Goal: Task Accomplishment & Management: Manage account settings

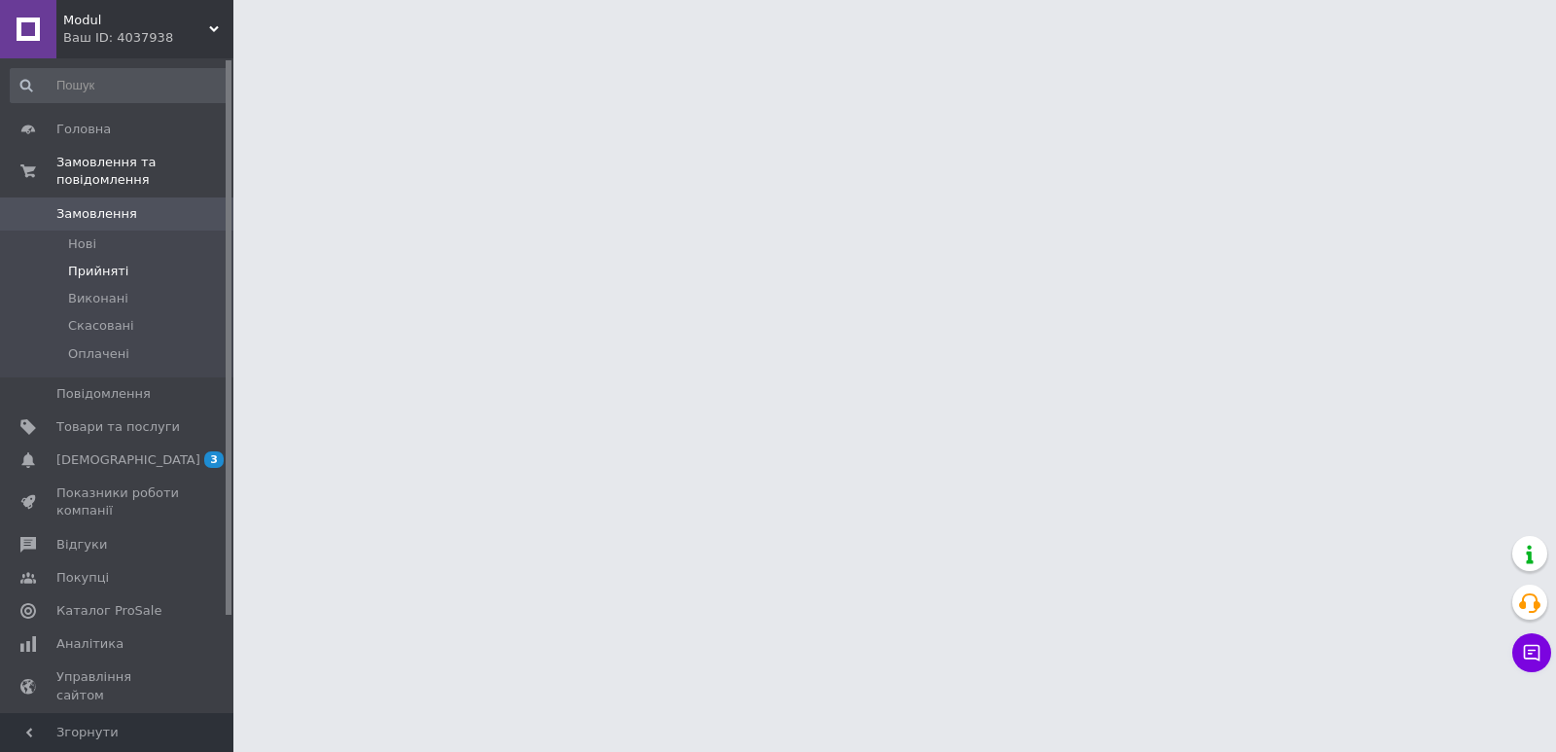
click at [84, 263] on span "Прийняті" at bounding box center [98, 272] width 60 height 18
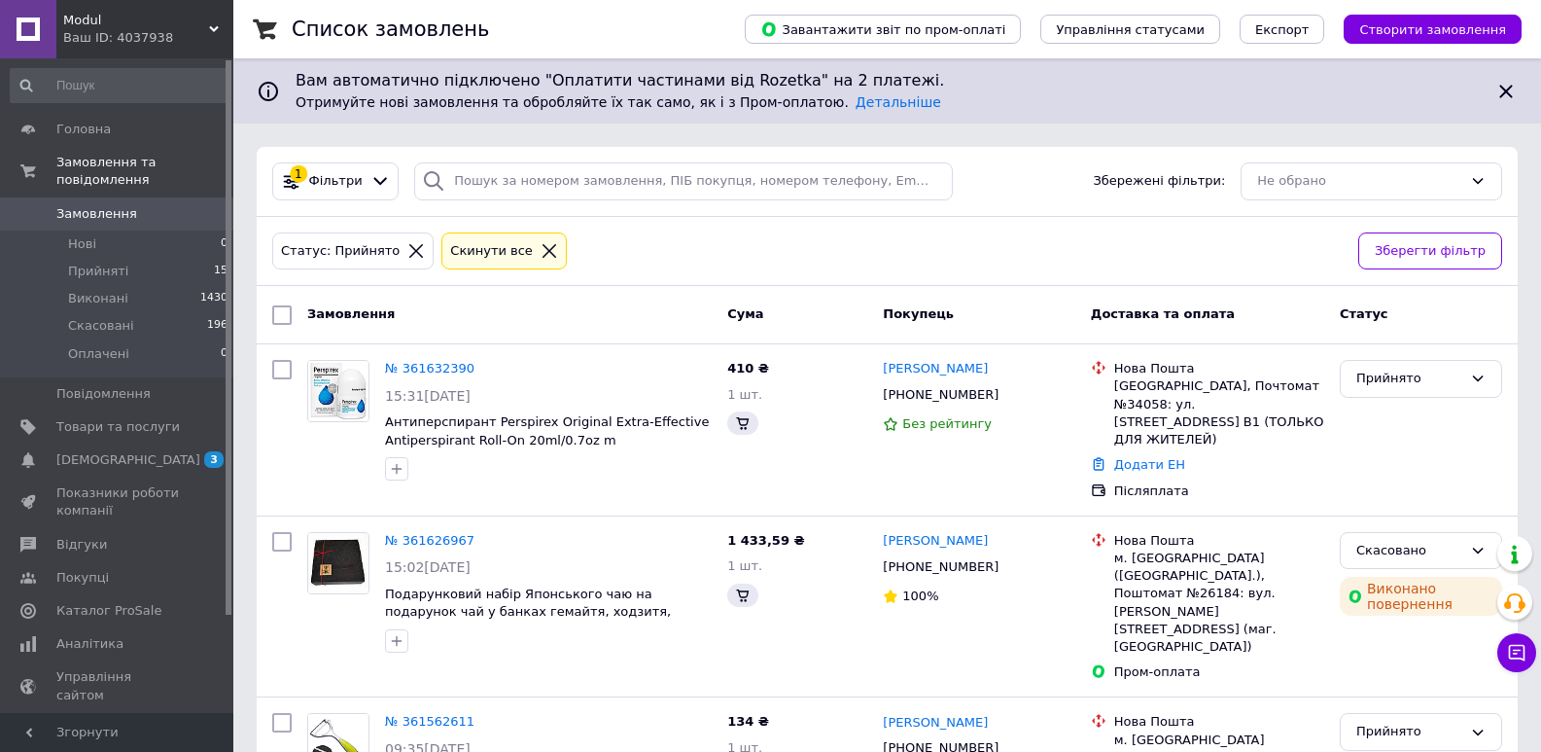
click at [433, 298] on div "Замовлення" at bounding box center [509, 315] width 420 height 35
click at [441, 370] on link "№ 361632390" at bounding box center [429, 368] width 89 height 15
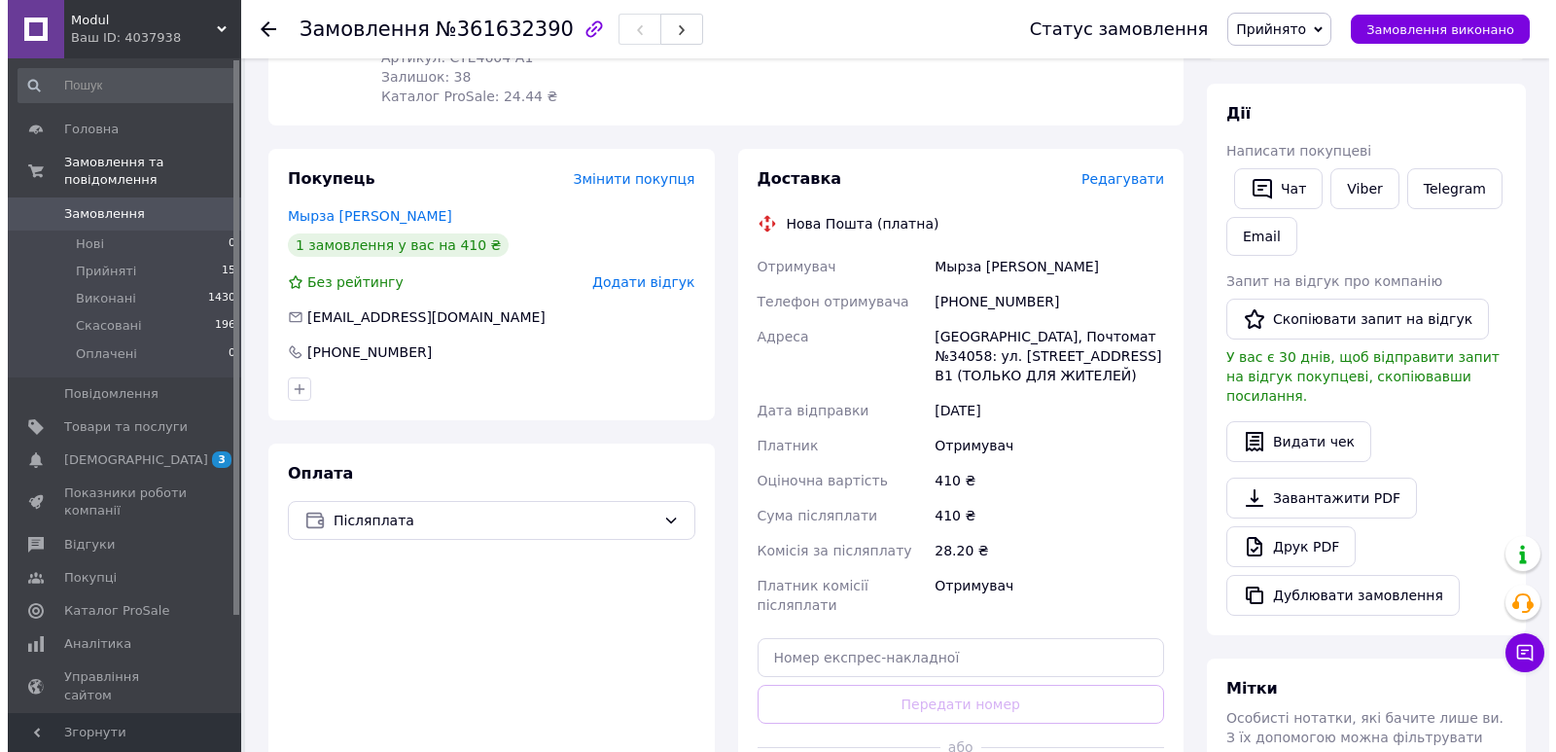
scroll to position [324, 0]
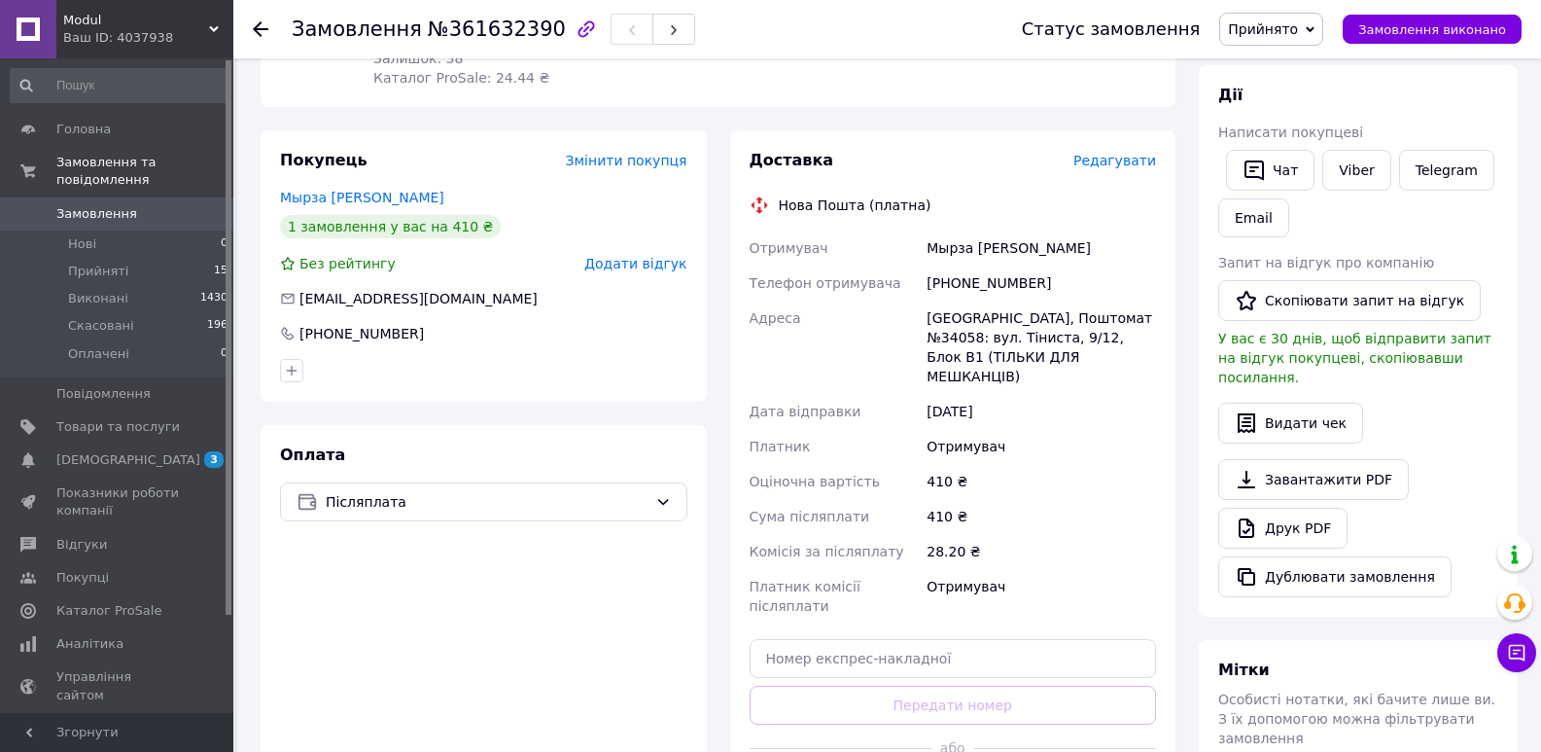
click at [1140, 166] on span "Редагувати" at bounding box center [1114, 161] width 83 height 16
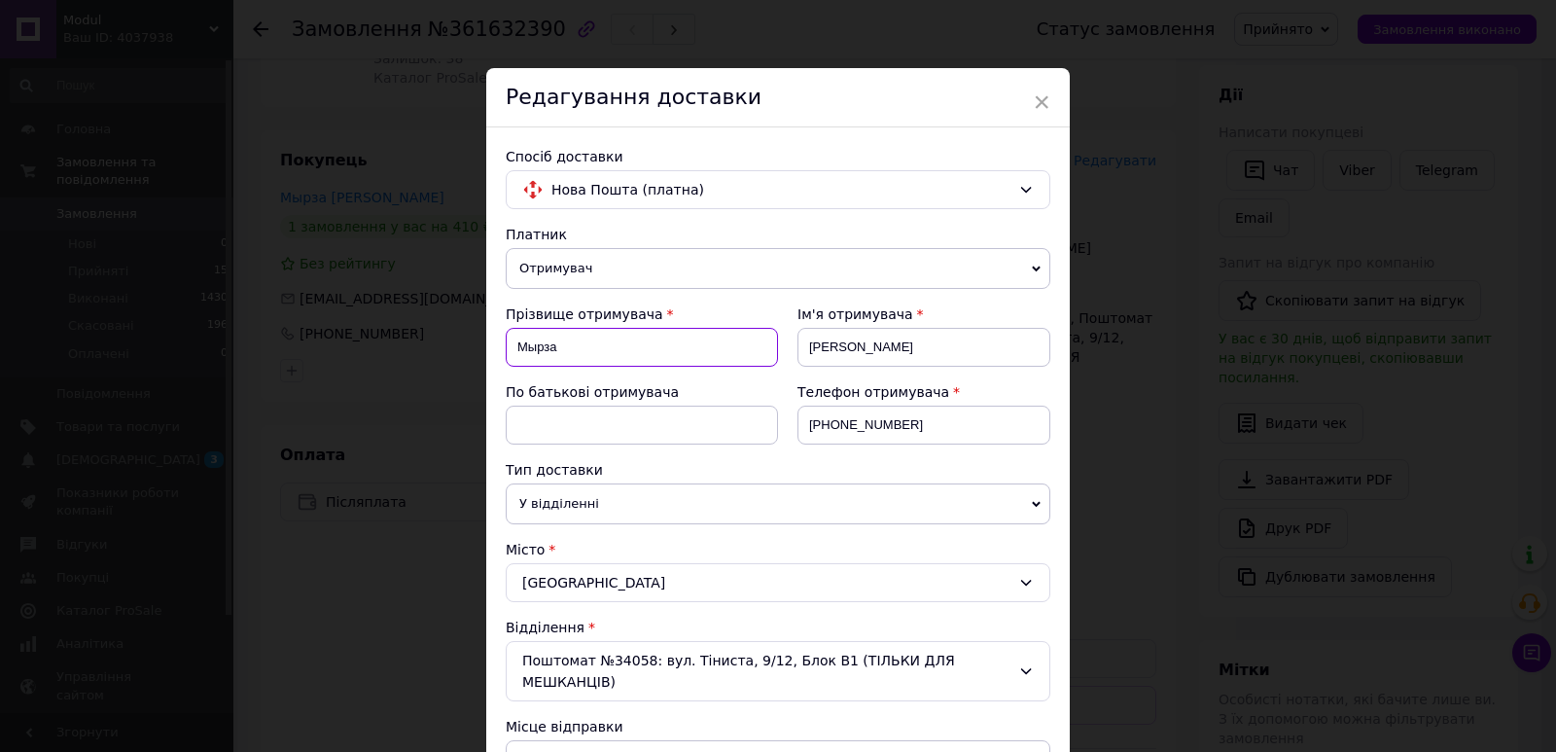
click at [532, 348] on input "Мырза" at bounding box center [642, 347] width 272 height 39
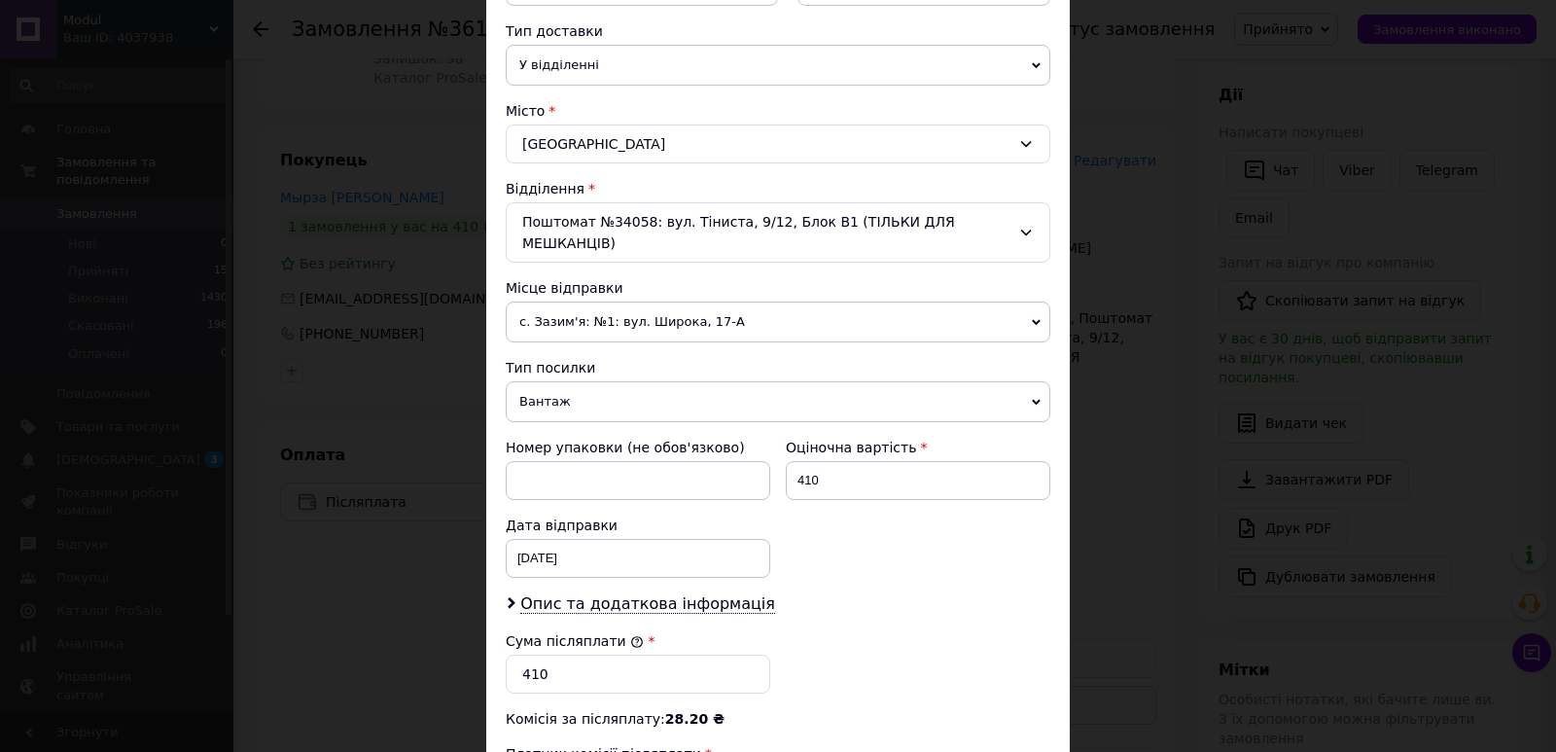
scroll to position [486, 0]
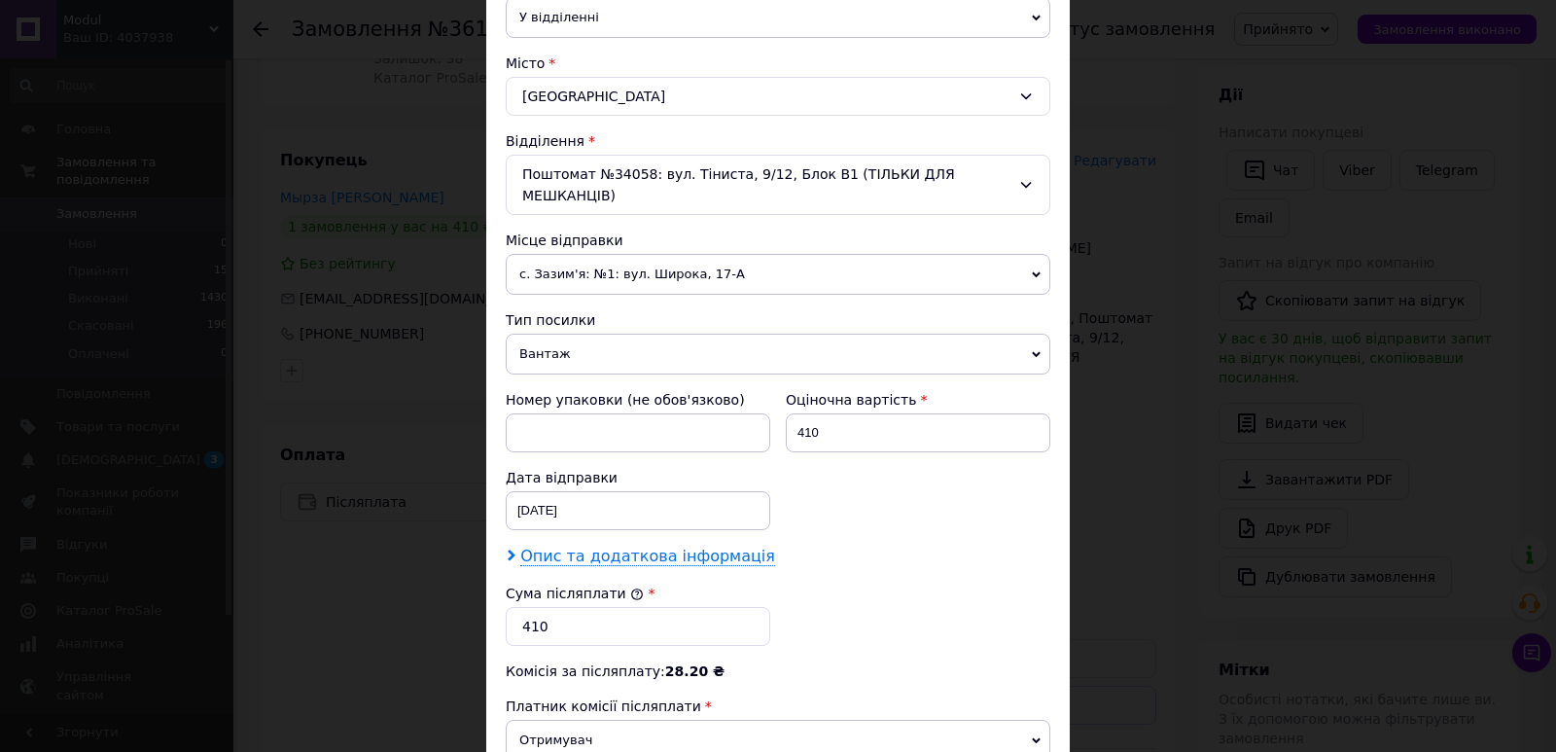
type input "[PERSON_NAME]"
click at [621, 546] on span "Опис та додаткова інформація" at bounding box center [647, 555] width 255 height 19
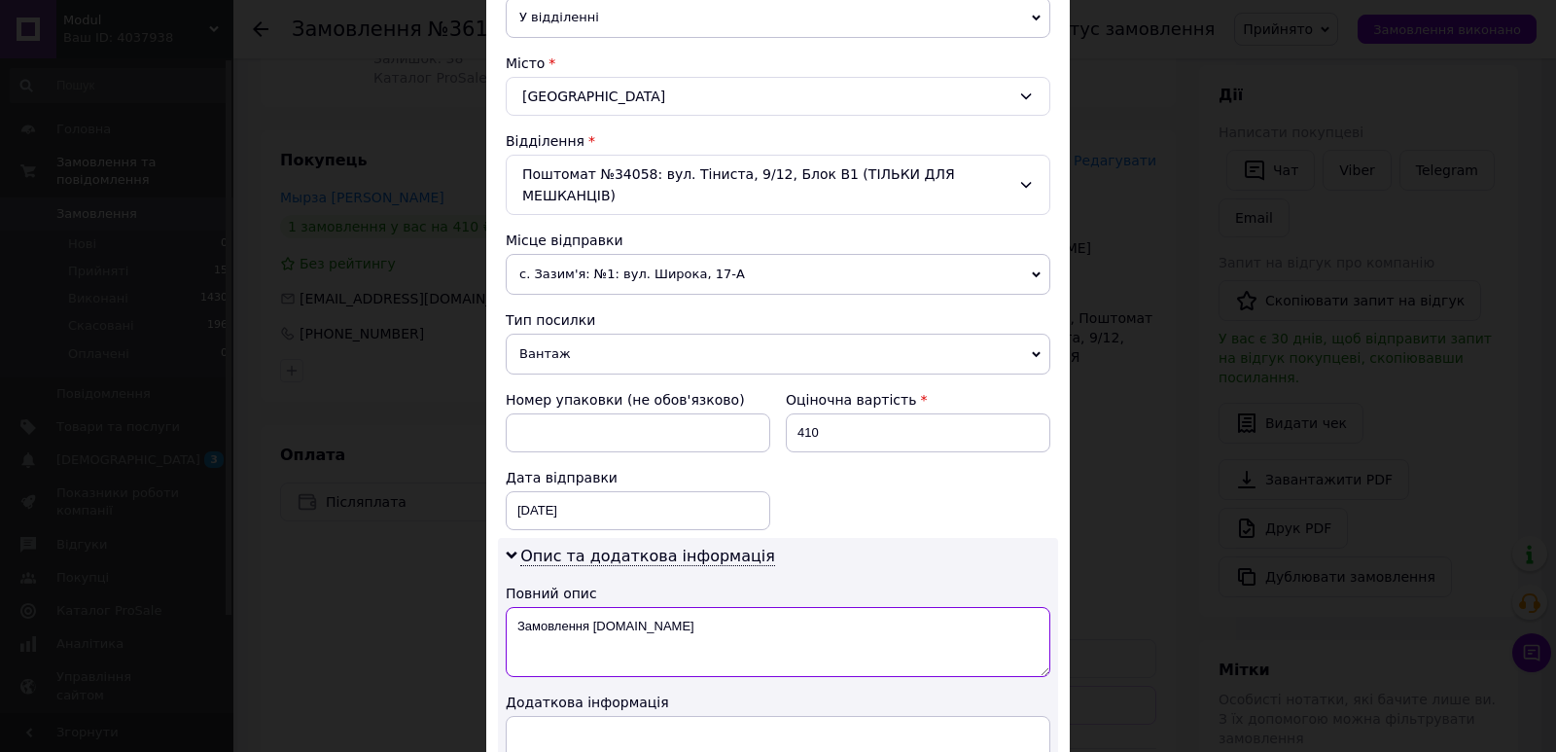
click at [652, 607] on textarea "Замовлення [DOMAIN_NAME]" at bounding box center [778, 642] width 545 height 70
type textarea "З"
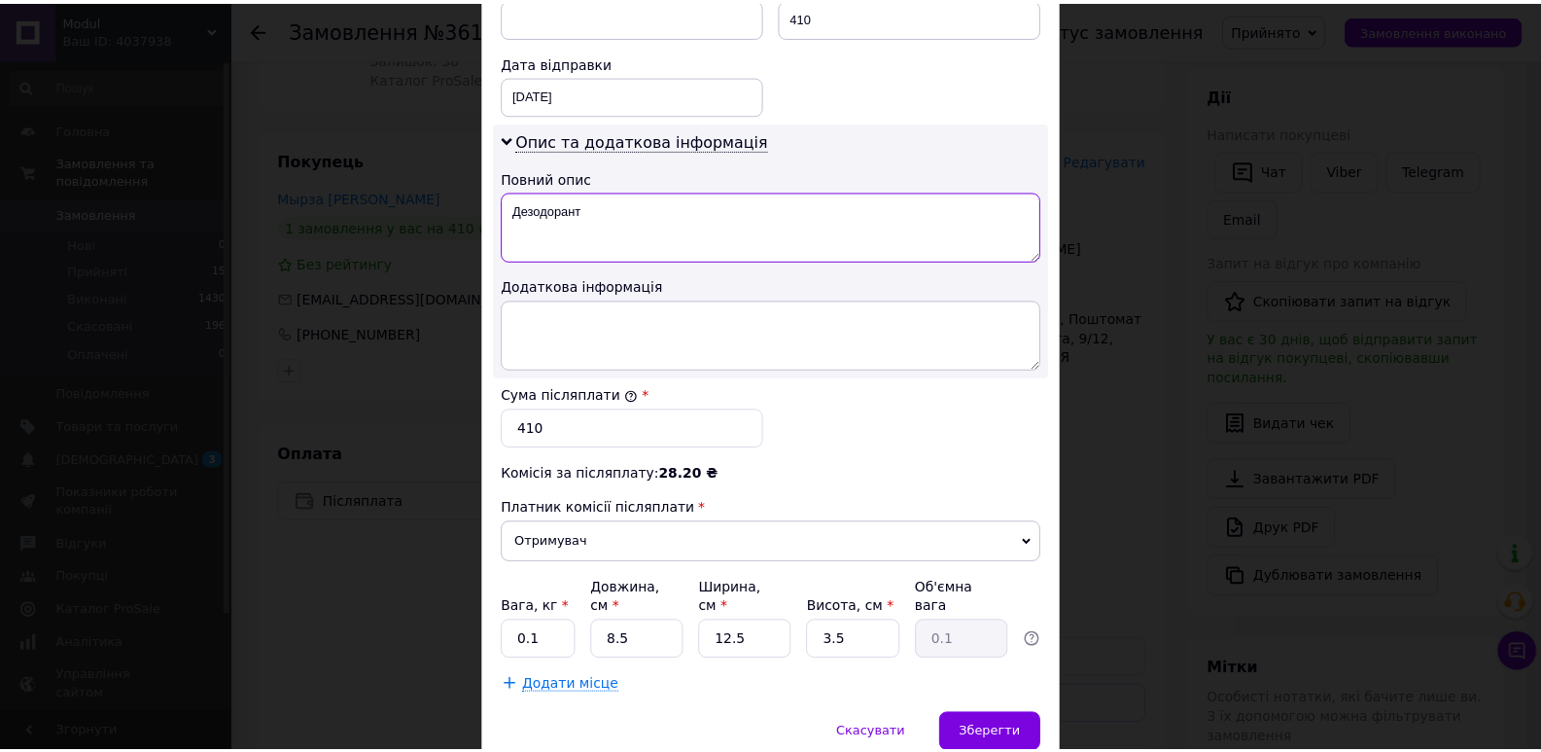
scroll to position [950, 0]
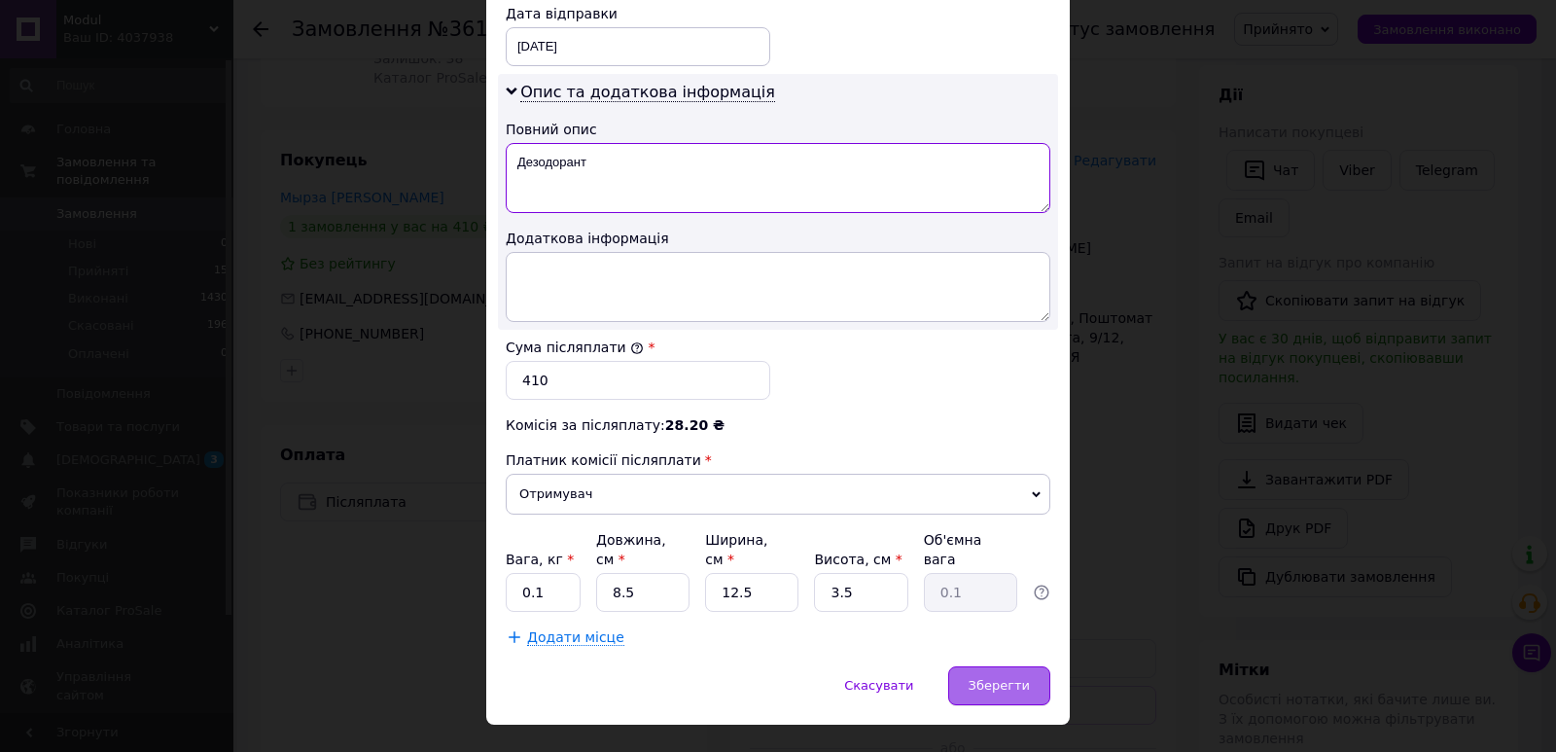
type textarea "Дезодорант"
click at [972, 666] on div "Зберегти" at bounding box center [999, 685] width 102 height 39
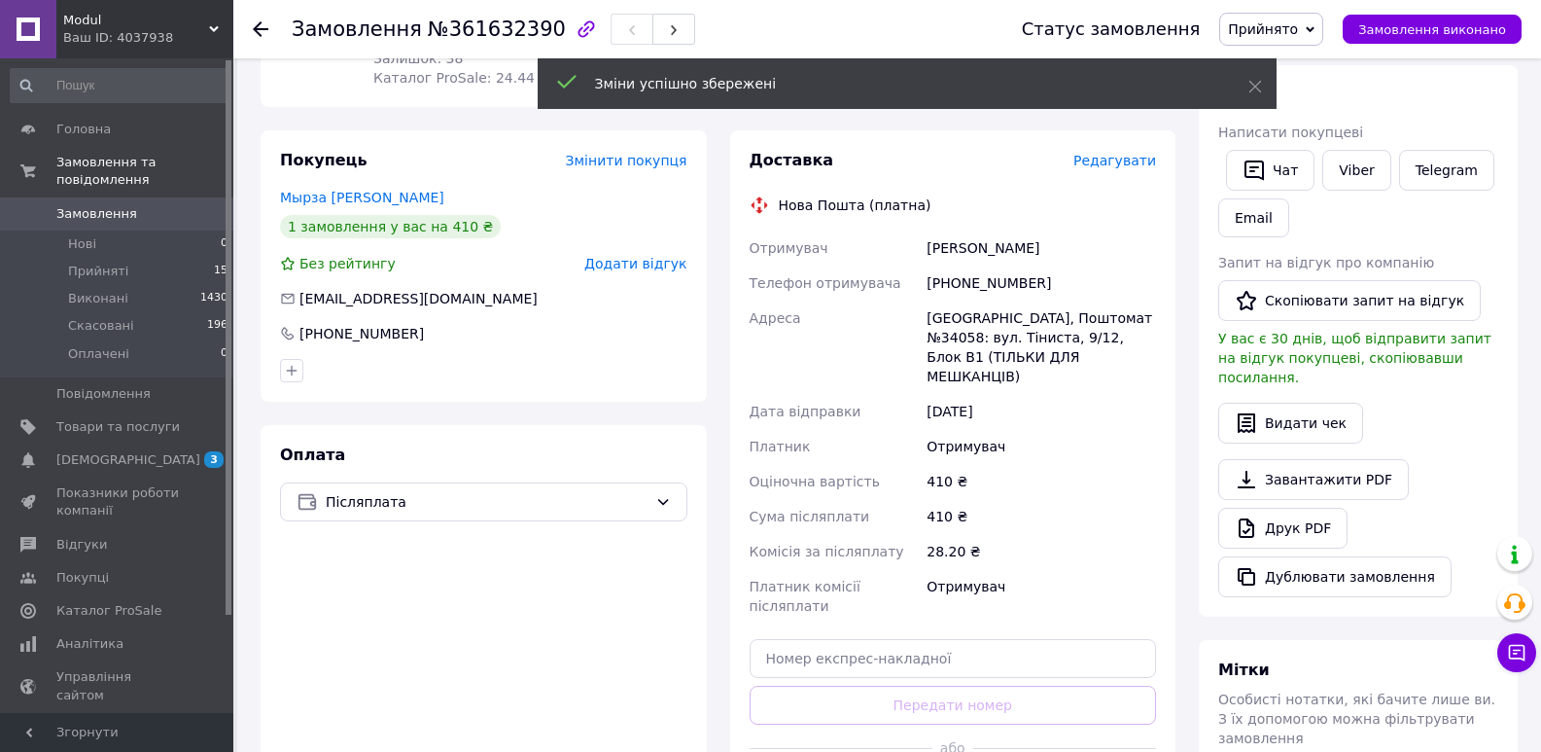
scroll to position [486, 0]
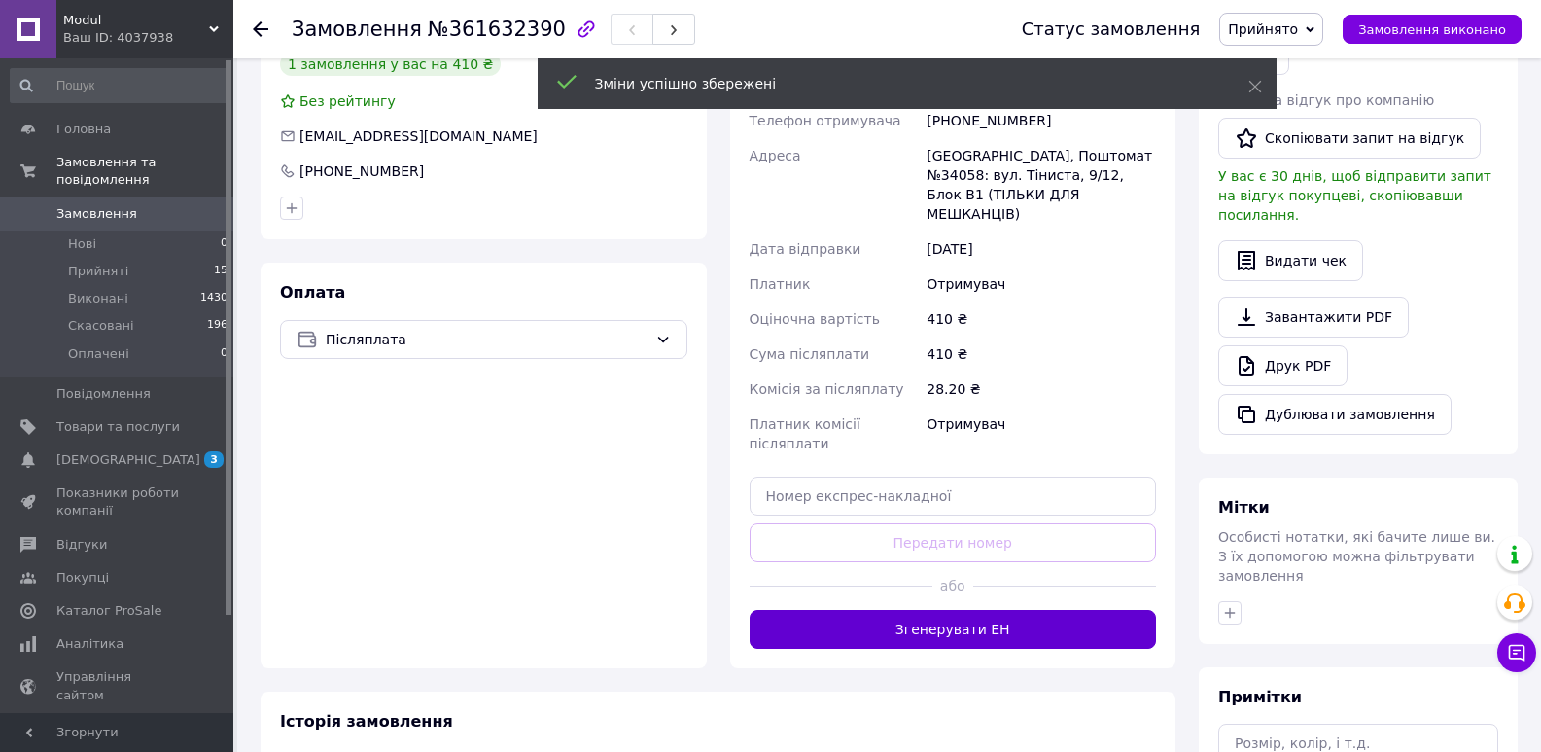
click at [945, 610] on button "Згенерувати ЕН" at bounding box center [953, 629] width 407 height 39
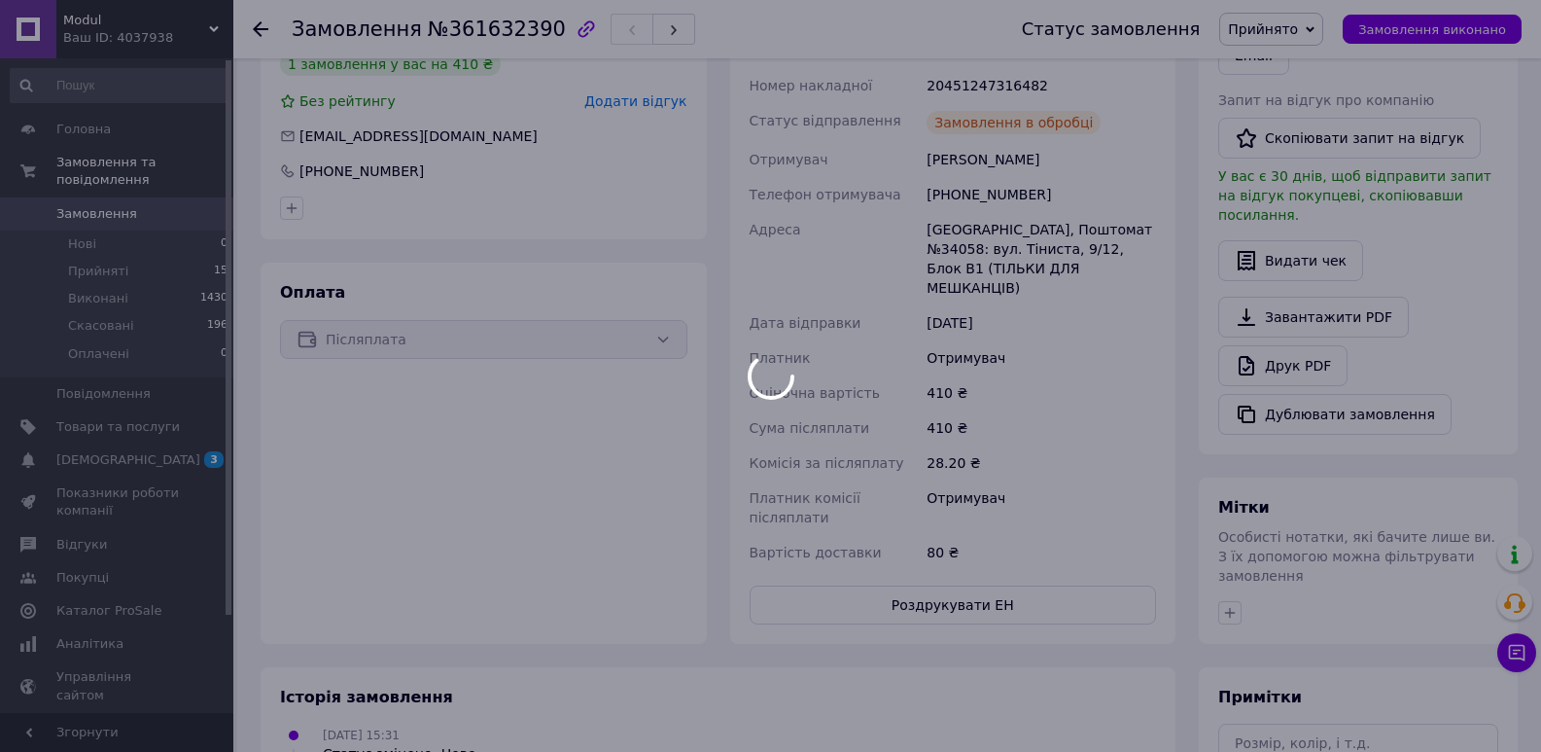
scroll to position [649, 0]
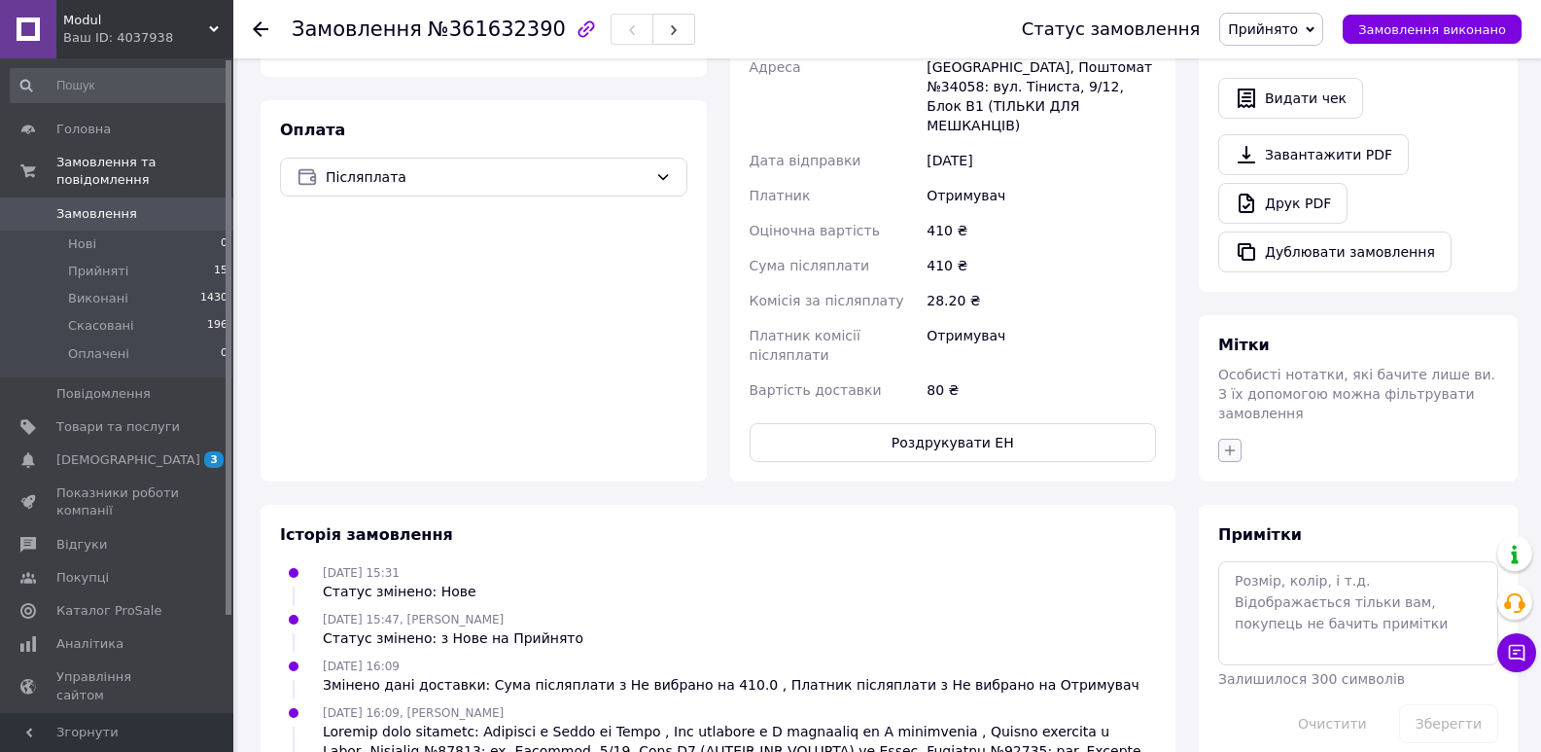
click at [1236, 442] on icon "button" at bounding box center [1230, 450] width 16 height 16
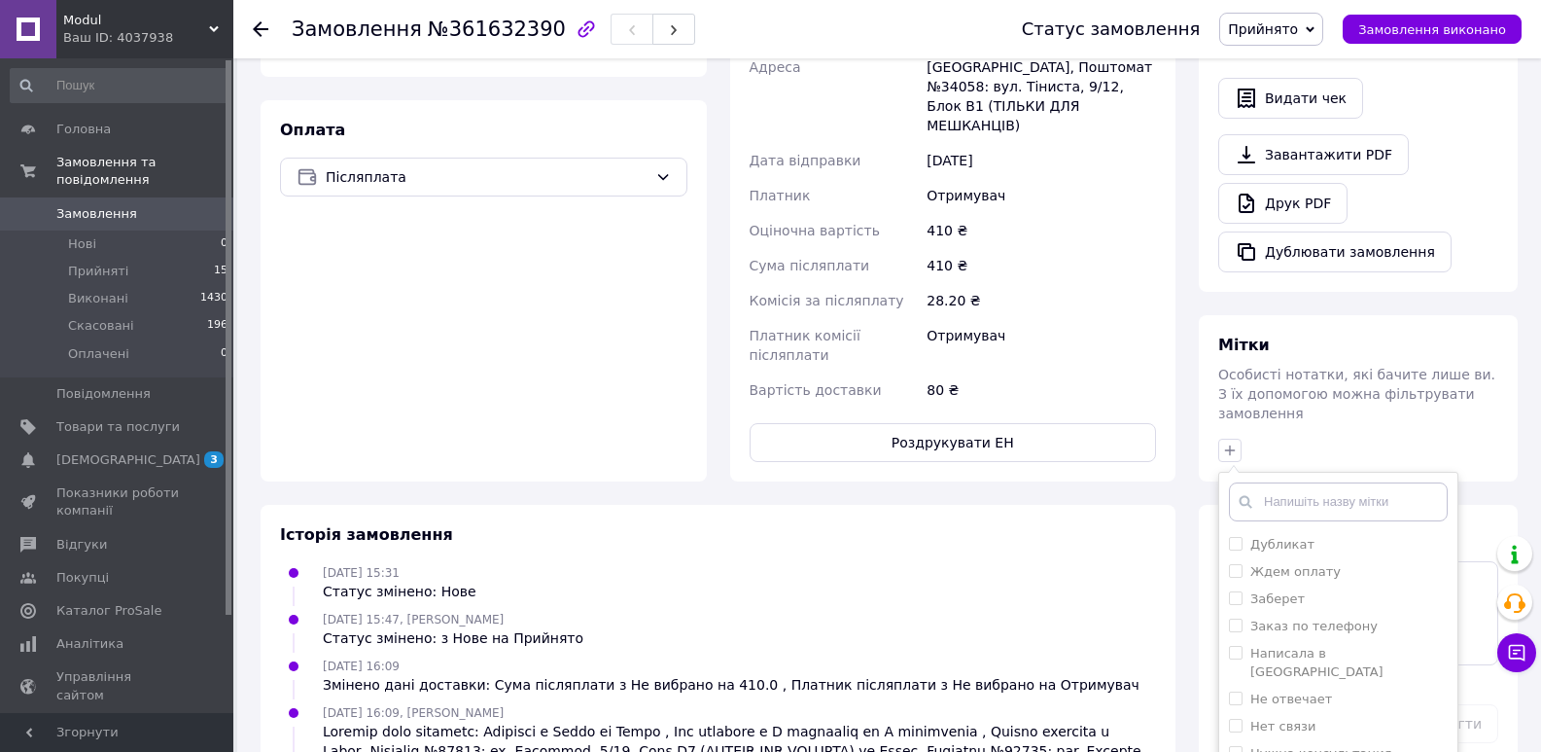
checkbox input "true"
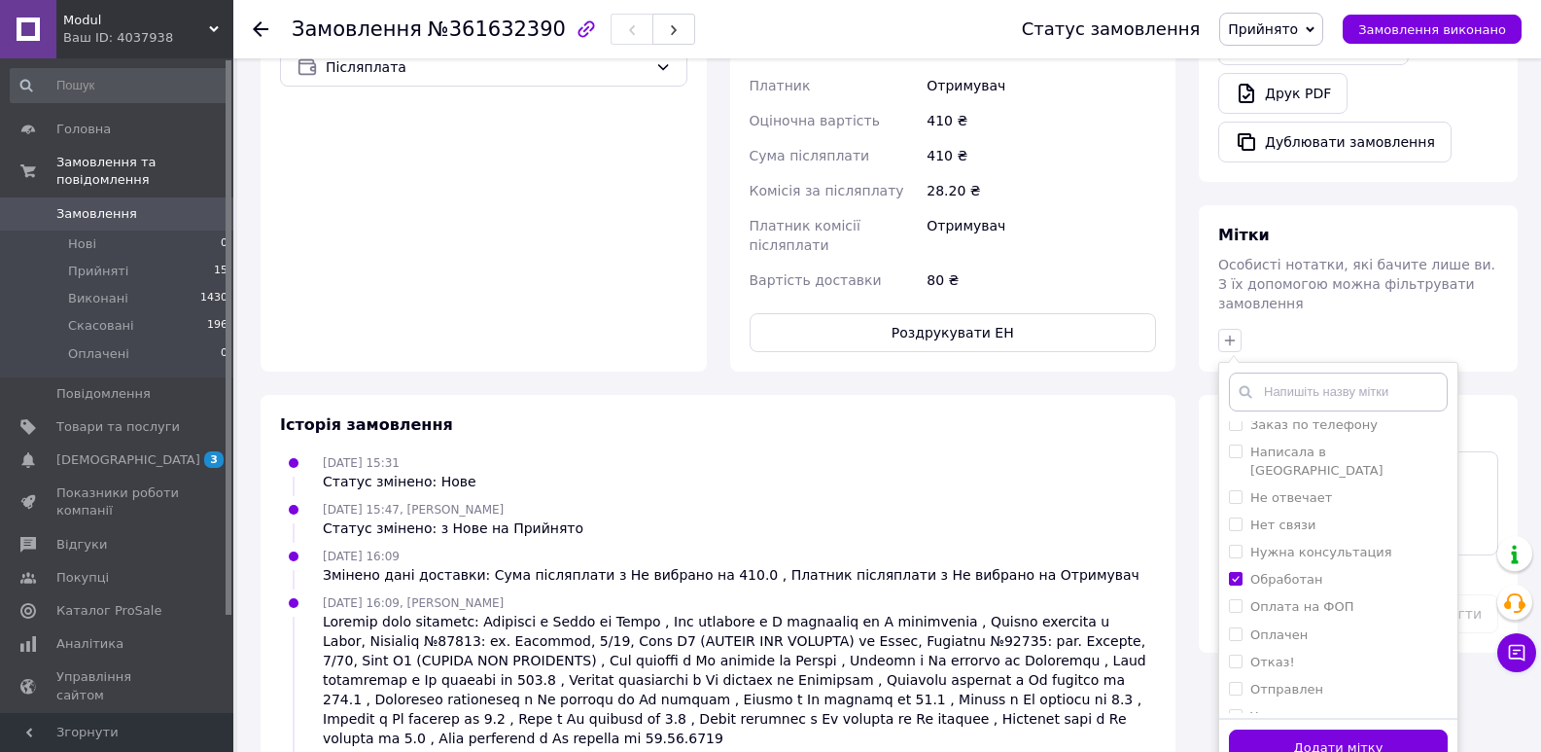
scroll to position [805, 0]
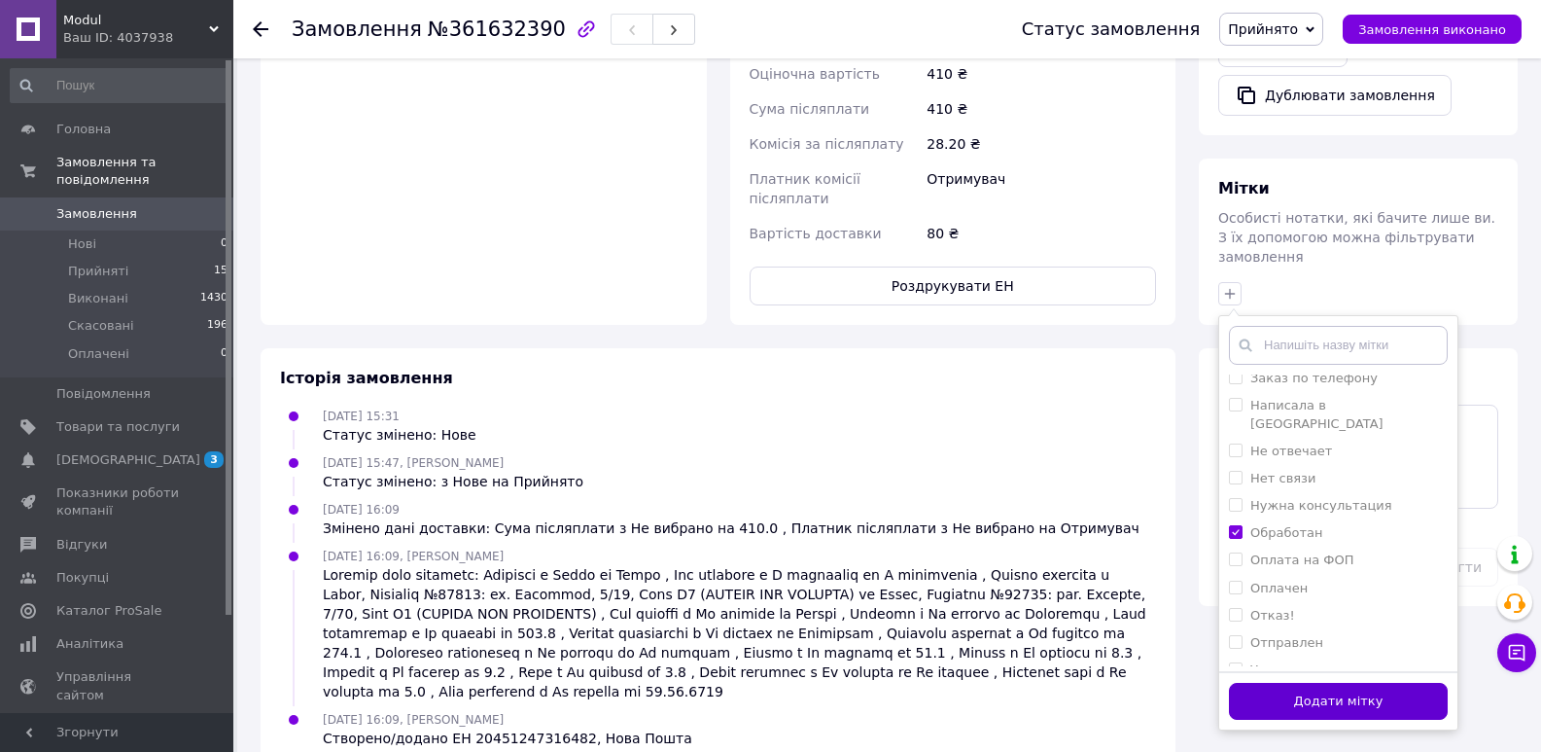
click at [1379, 683] on button "Додати мітку" at bounding box center [1338, 702] width 219 height 38
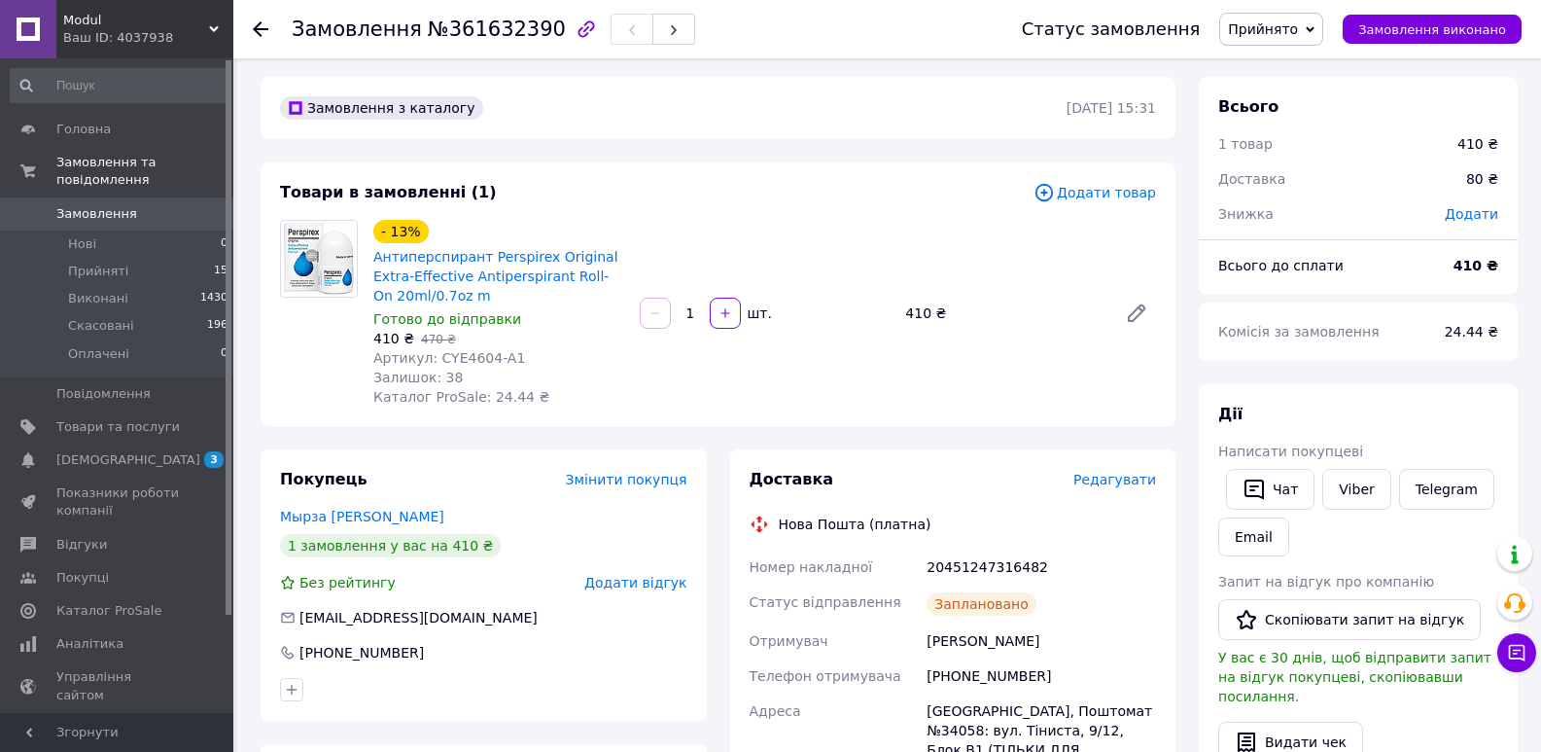
scroll to position [0, 0]
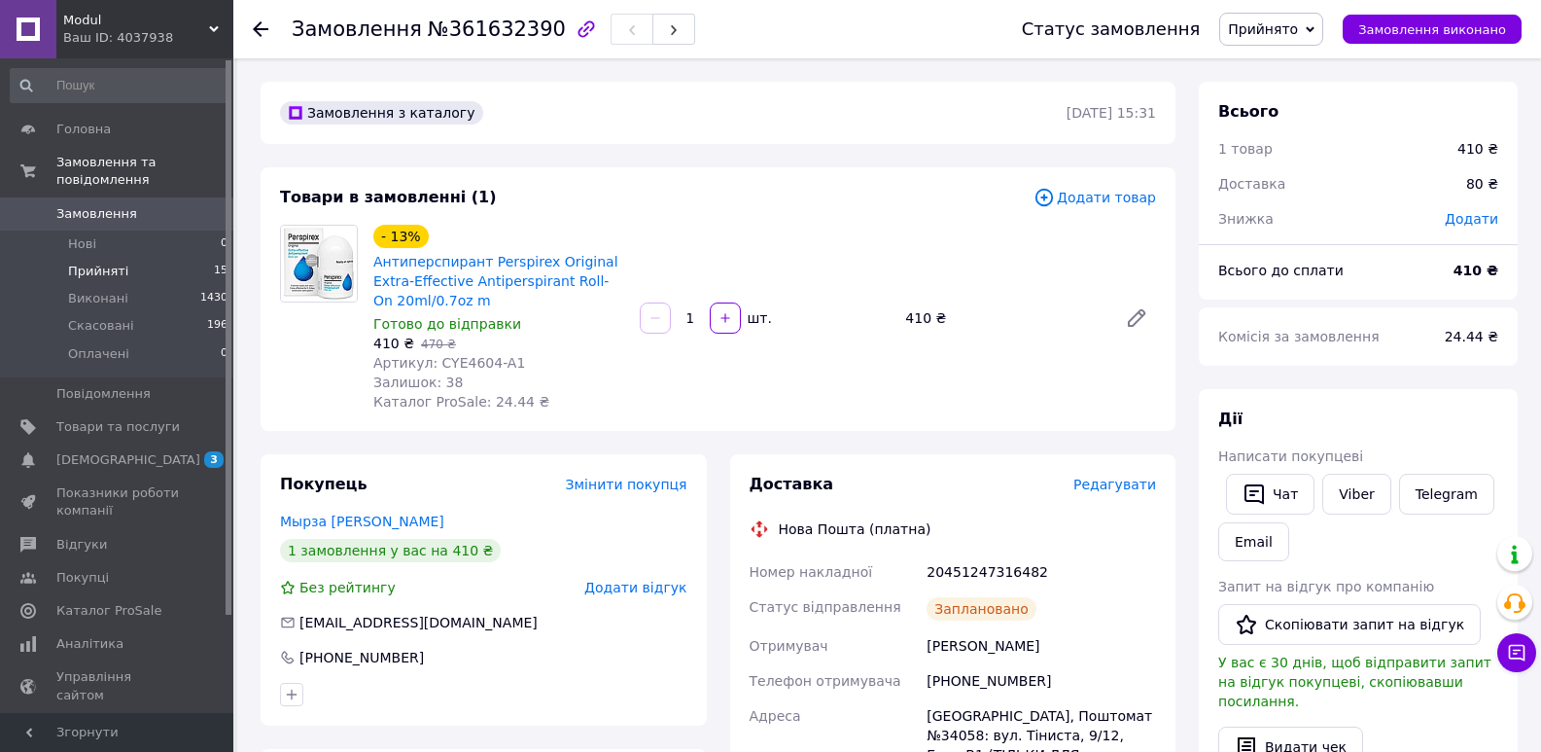
click at [89, 263] on span "Прийняті" at bounding box center [98, 272] width 60 height 18
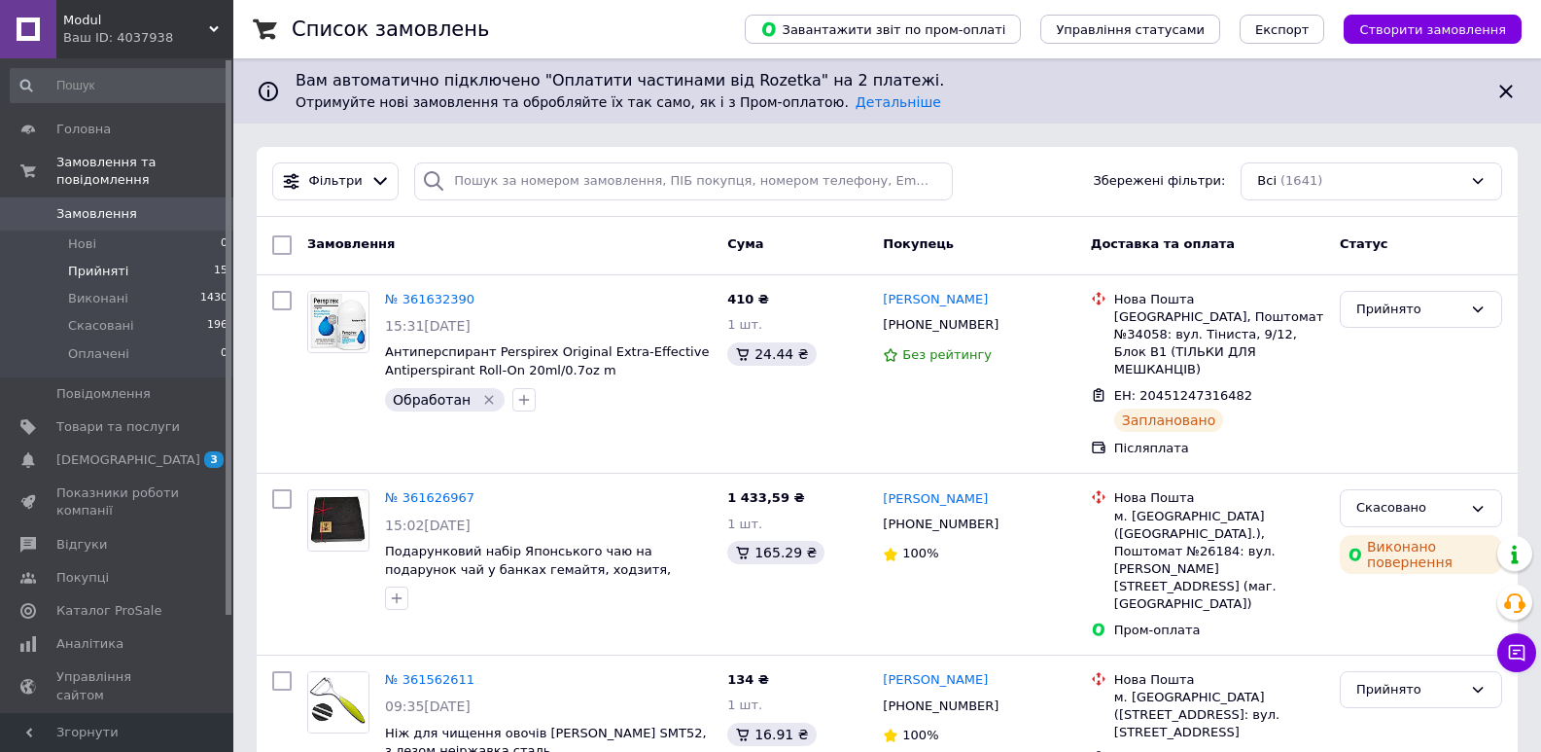
click at [74, 263] on span "Прийняті" at bounding box center [98, 272] width 60 height 18
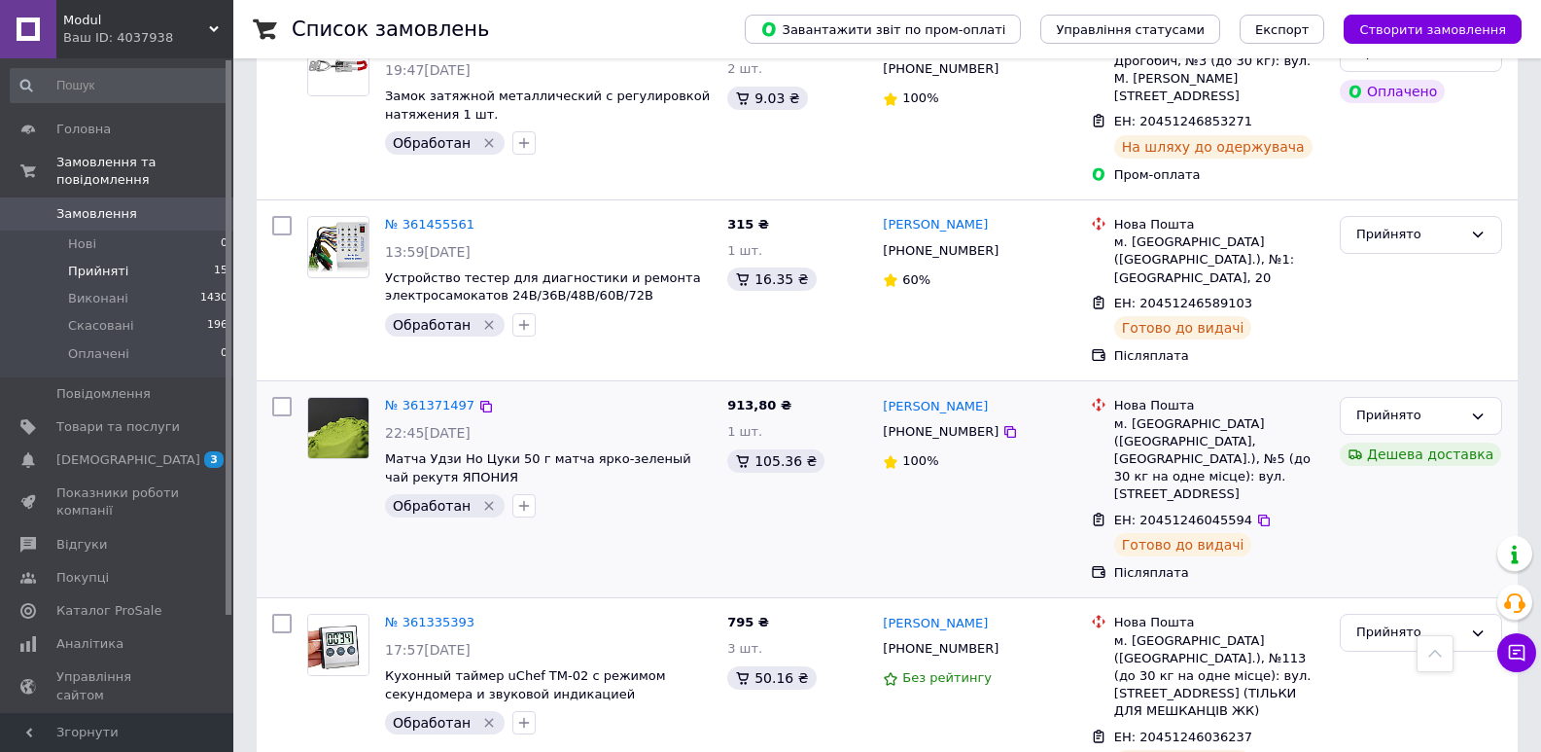
scroll to position [1135, 0]
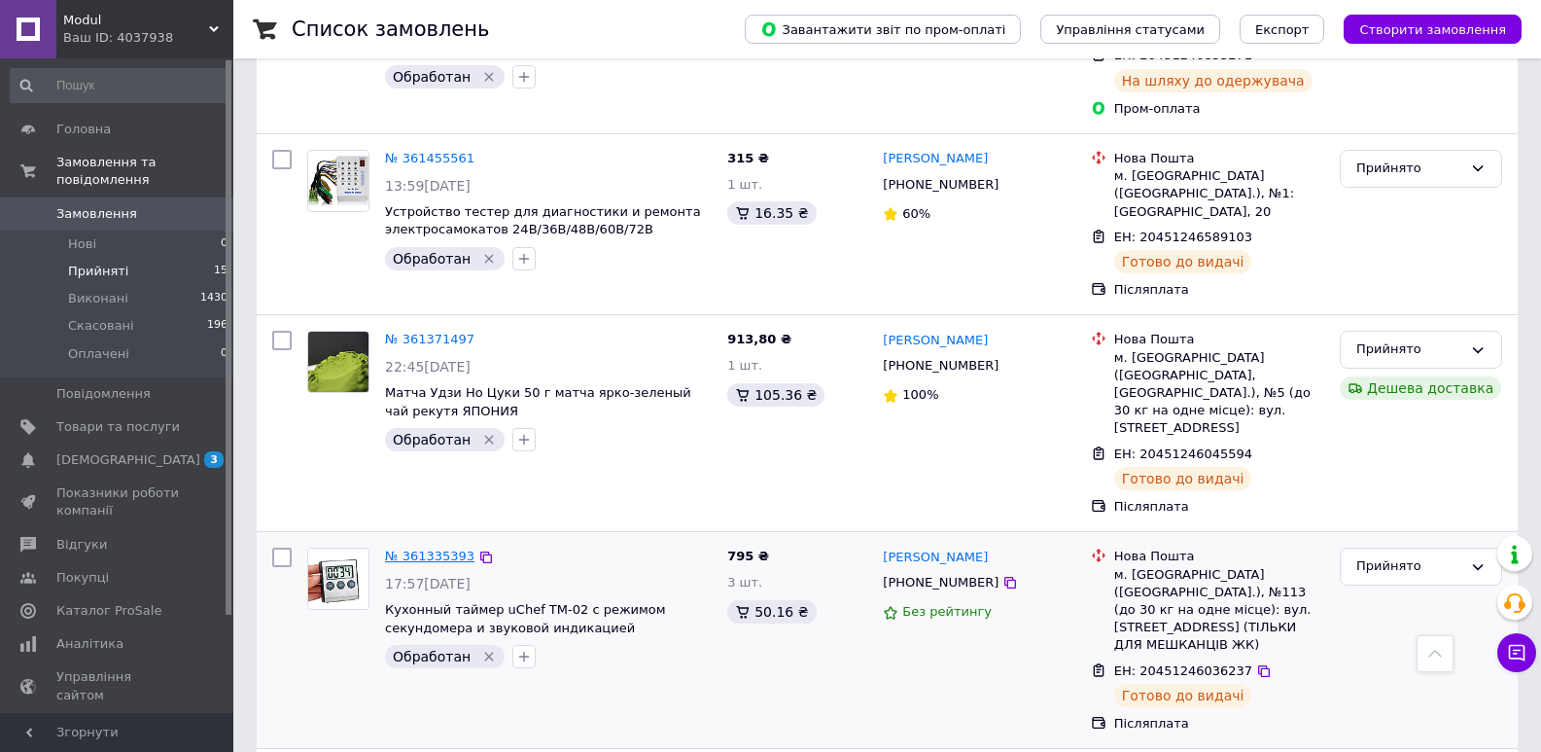
click at [442, 548] on link "№ 361335393" at bounding box center [429, 555] width 89 height 15
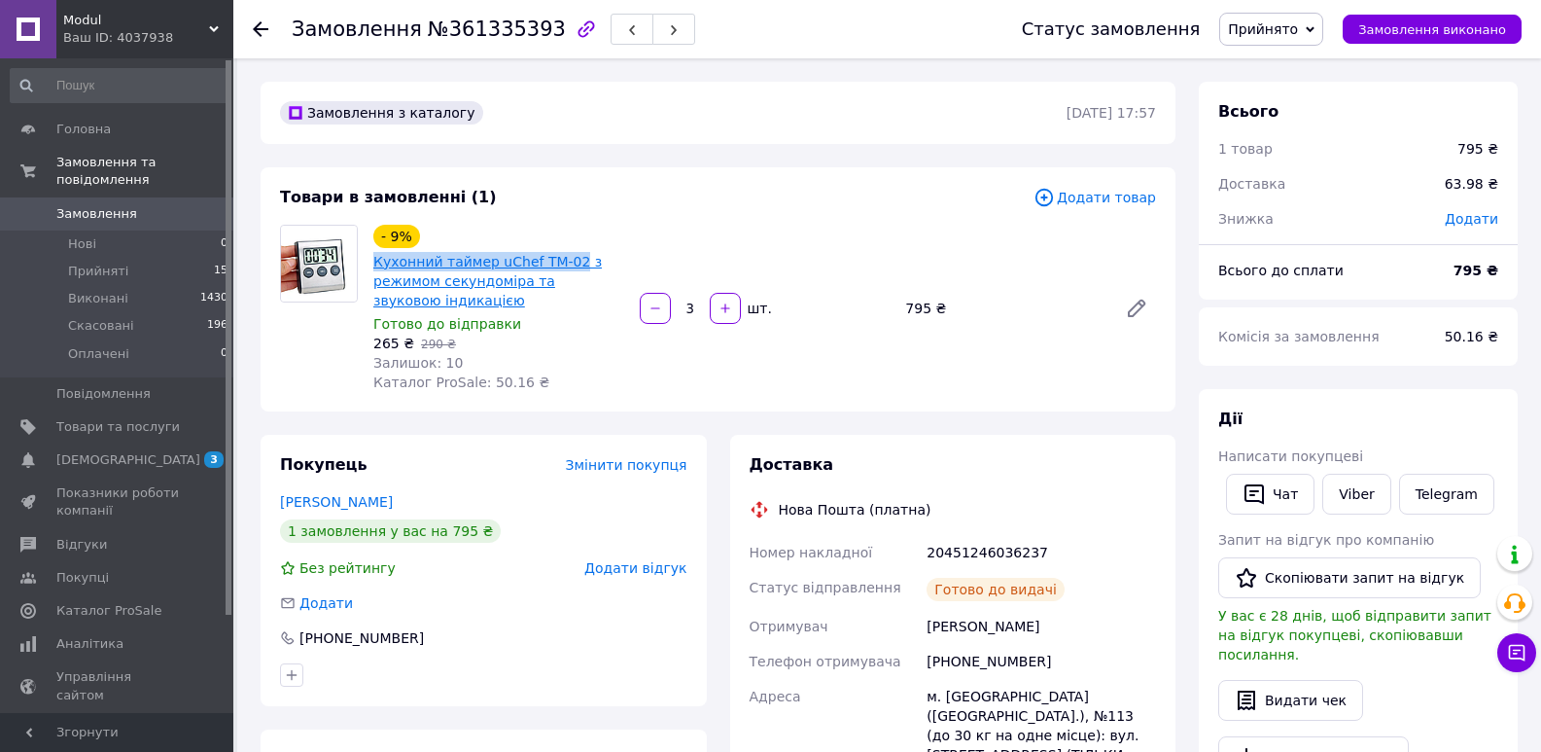
drag, startPoint x: 371, startPoint y: 260, endPoint x: 565, endPoint y: 266, distance: 193.6
click at [565, 266] on div "Кухонний таймер uChef TM-02 з режимом секундоміра та звуковою індикацією" at bounding box center [498, 281] width 255 height 62
copy link "Кухонний таймер uChef TM-02"
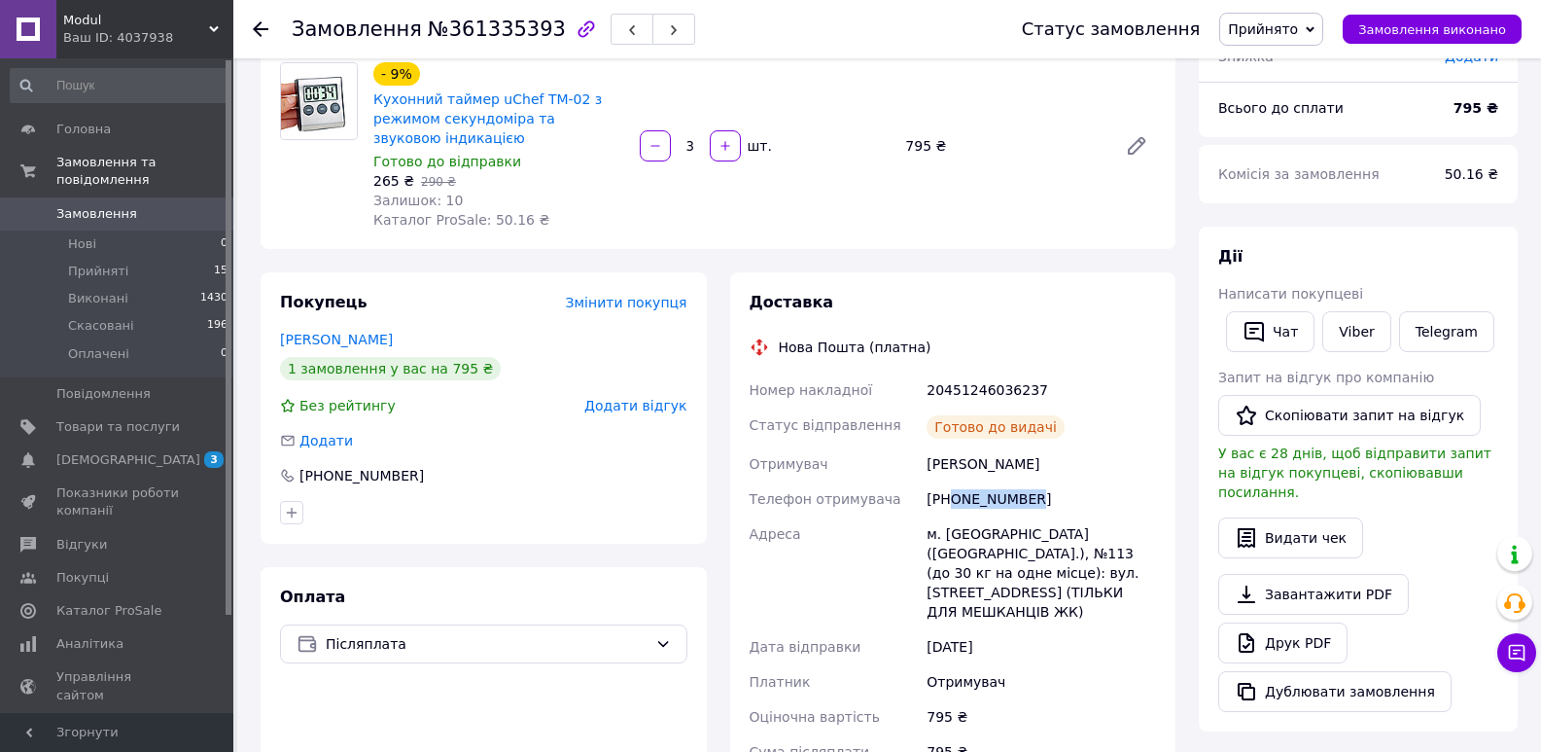
drag, startPoint x: 951, startPoint y: 497, endPoint x: 1069, endPoint y: 497, distance: 117.7
click at [1069, 497] on div "[PHONE_NUMBER]" at bounding box center [1041, 498] width 237 height 35
copy div "0930127504"
click at [1466, 36] on span "Замовлення виконано" at bounding box center [1432, 29] width 148 height 15
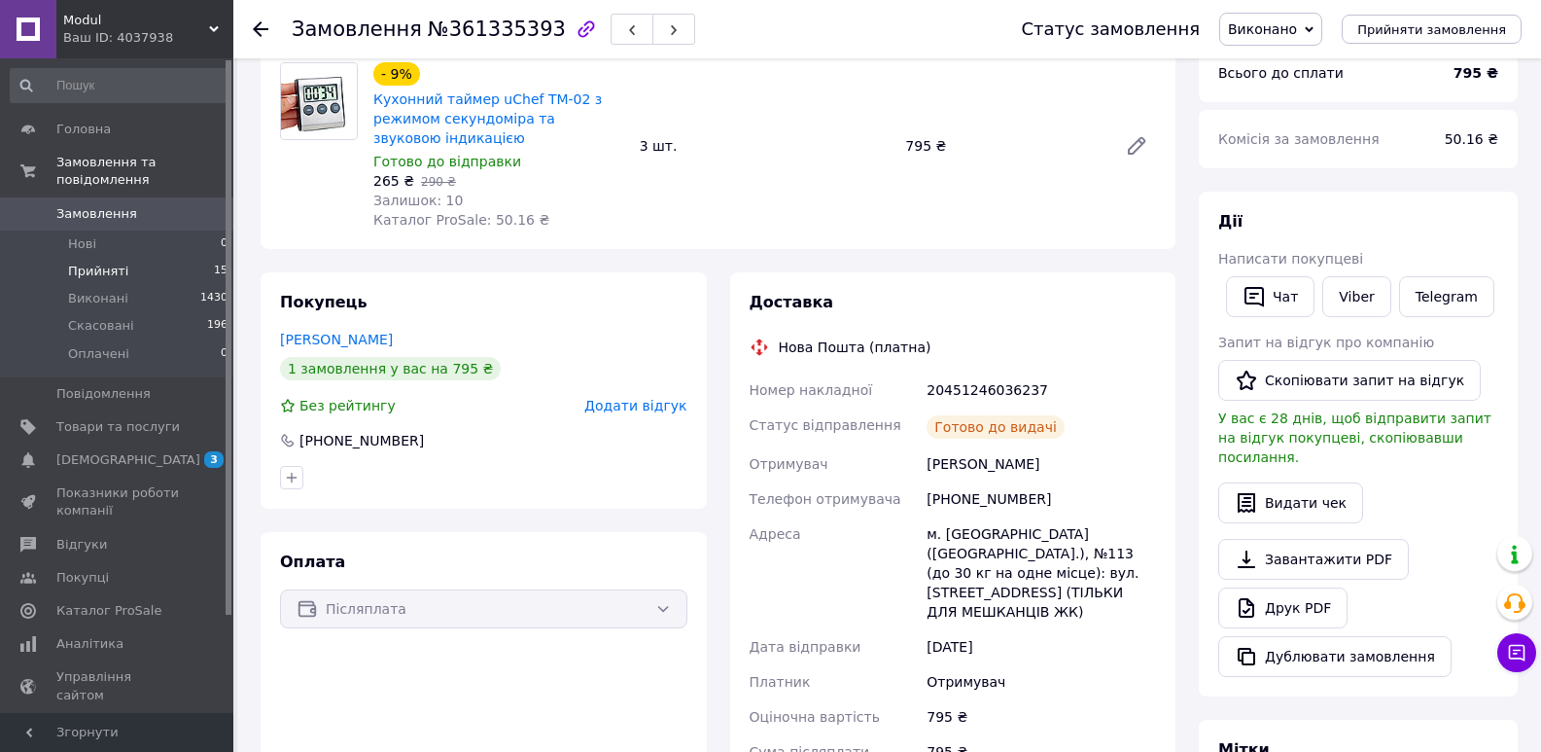
click at [105, 263] on span "Прийняті" at bounding box center [98, 272] width 60 height 18
